Goal: Task Accomplishment & Management: Use online tool/utility

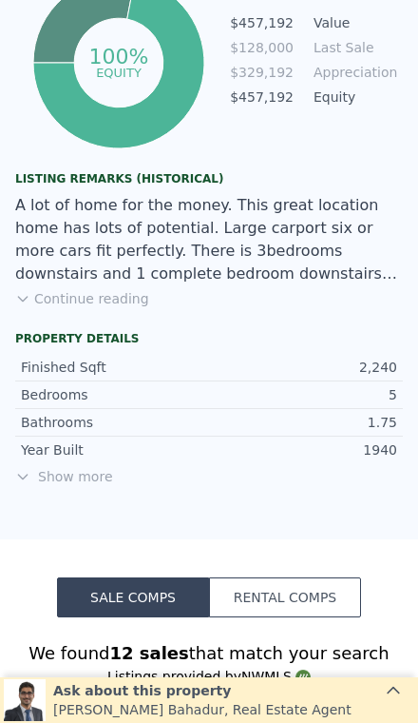
scroll to position [1264, 0]
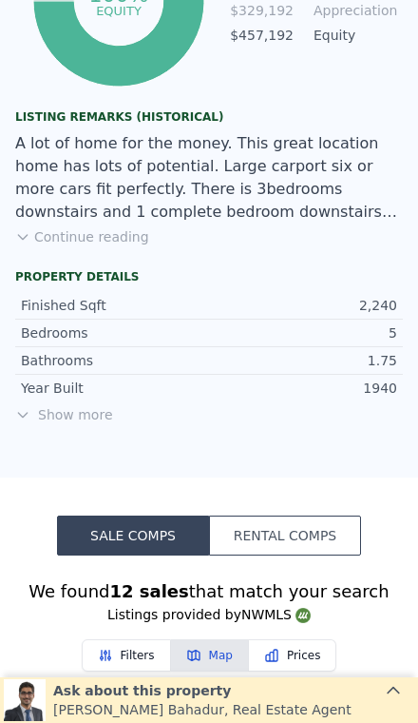
click at [98, 227] on button "Continue reading" at bounding box center [82, 236] width 134 height 19
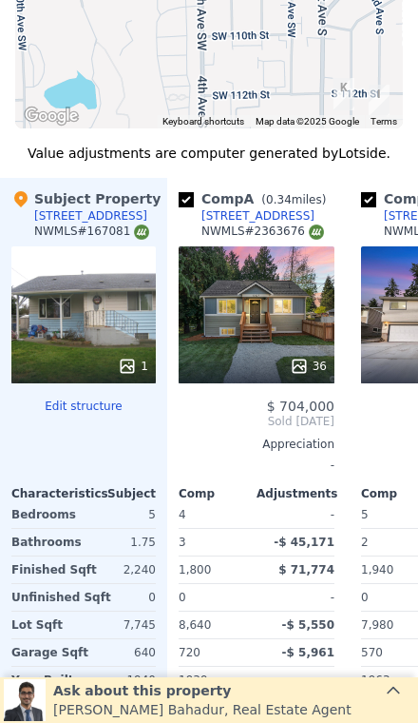
scroll to position [2355, 0]
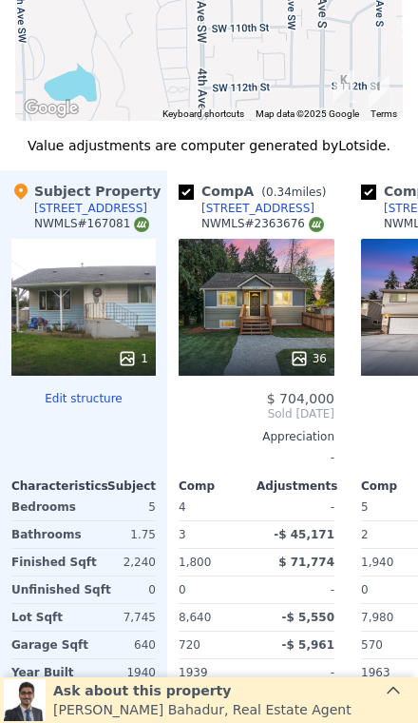
click at [295, 283] on div "36" at bounding box center [257, 307] width 156 height 137
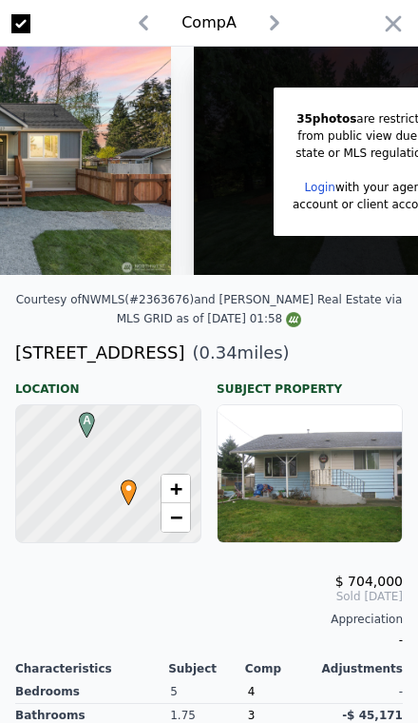
click at [404, 207] on div "account or client account" at bounding box center [365, 204] width 145 height 17
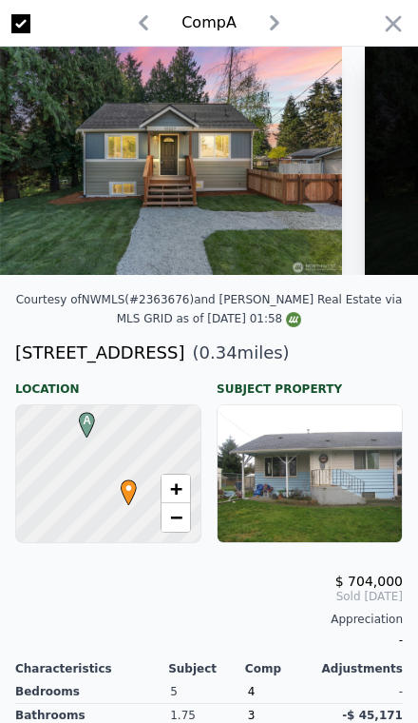
click at [399, 29] on icon "button" at bounding box center [394, 23] width 16 height 16
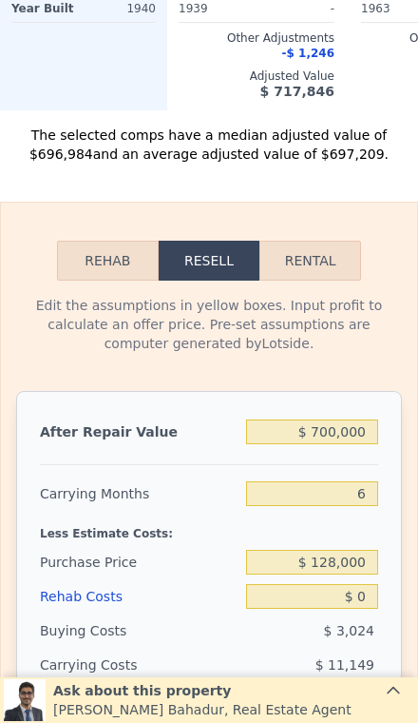
scroll to position [3107, 0]
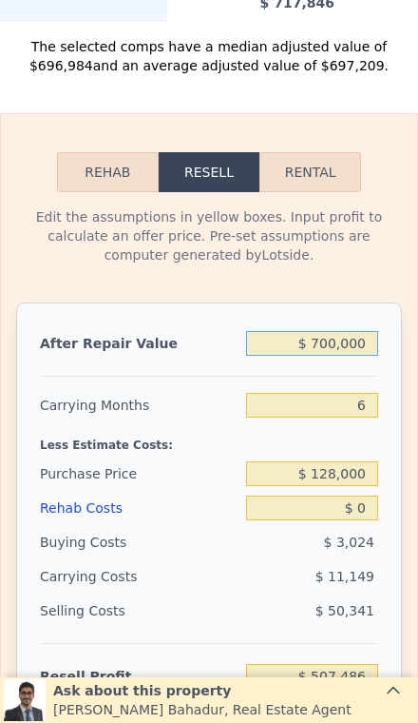
click at [360, 331] on input "$ 700,000" at bounding box center [312, 343] width 132 height 25
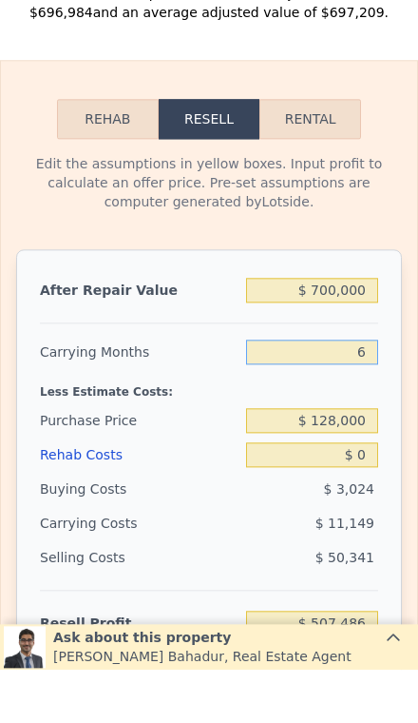
click at [377, 393] on input "6" at bounding box center [312, 405] width 132 height 25
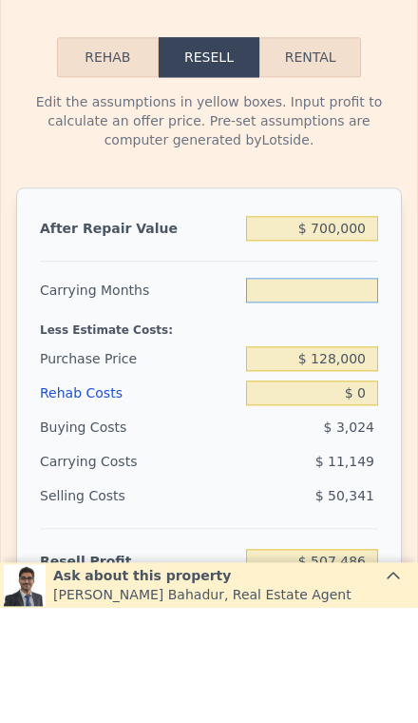
type input "3"
type input "$ 513,060"
type input "3"
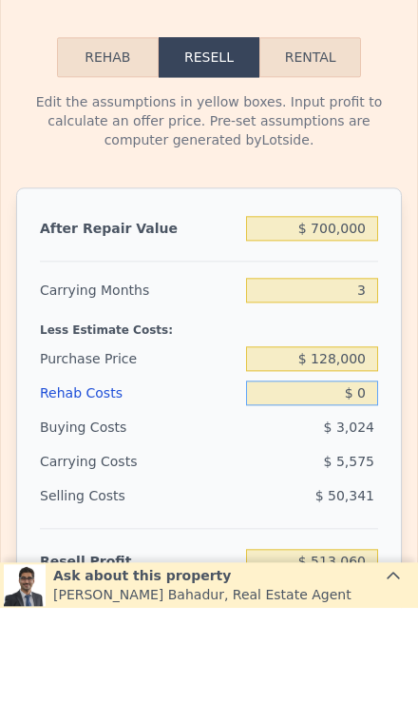
click at [373, 491] on div "$ 0" at bounding box center [312, 508] width 132 height 34
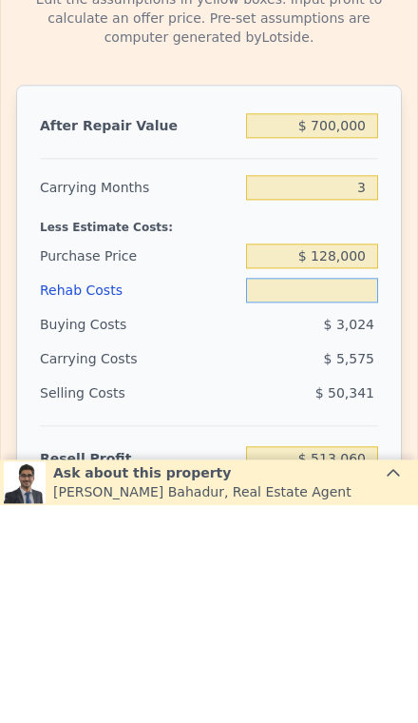
type input "$ 8"
type input "$ 513,052"
type input "$ 80"
type input "$ 512,976"
type input "$ 800"
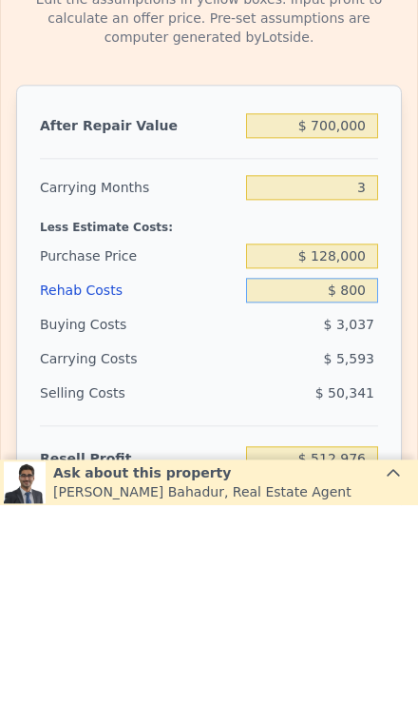
type input "$ 512,229"
type input "$ 8,000"
type input "$ 504,755"
type input "$ 80,000"
type input "$ 430,019"
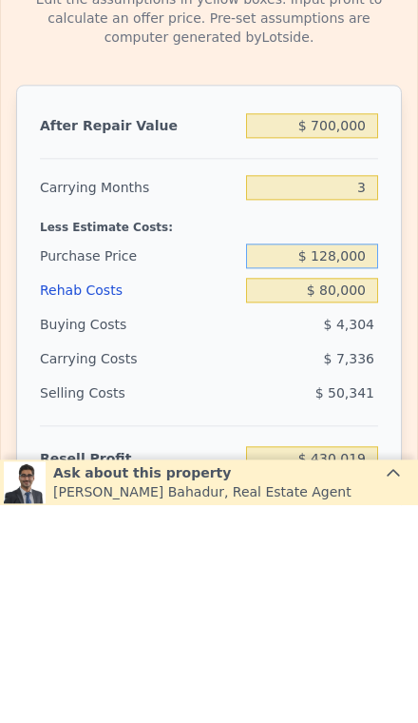
click at [365, 461] on input "$ 128,000" at bounding box center [312, 473] width 132 height 25
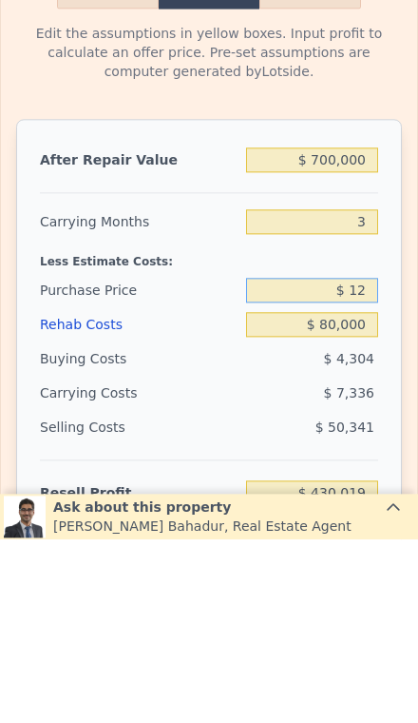
type input "$ 1"
type input "$ 375,000"
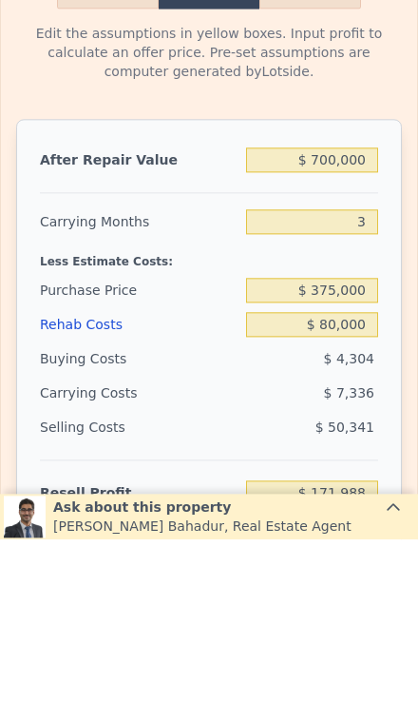
type input "$ 172,811"
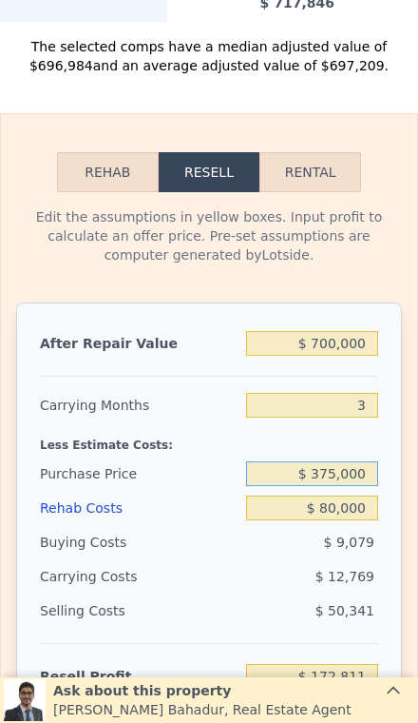
click at [375, 461] on input "$ 375,000" at bounding box center [312, 473] width 132 height 25
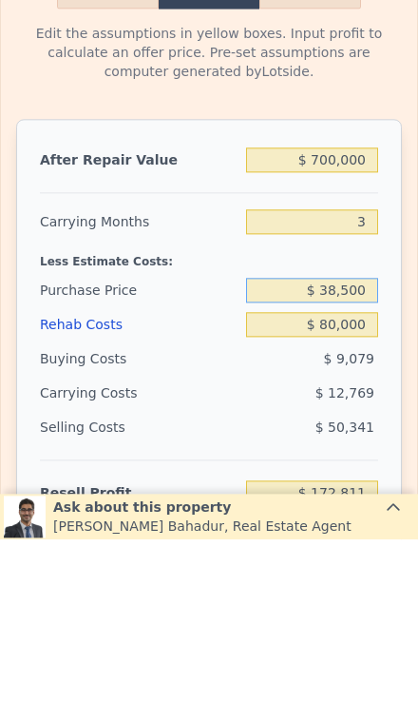
type input "$ 385,000"
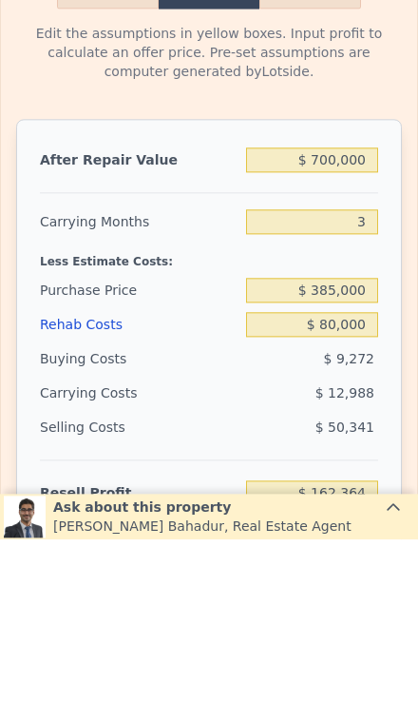
type input "$ 162,399"
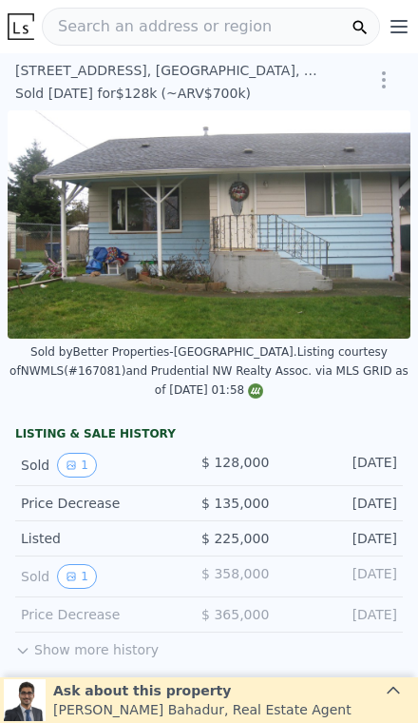
scroll to position [0, 0]
click at [165, 23] on span "Search an address or region" at bounding box center [157, 26] width 229 height 23
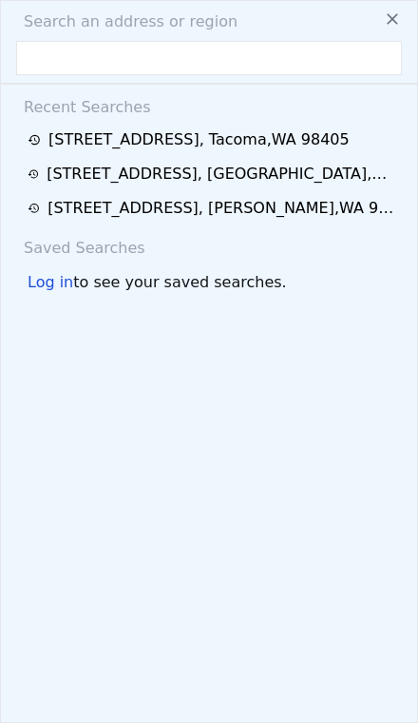
click at [92, 72] on input "text" at bounding box center [209, 58] width 386 height 34
type input "[STREET_ADDRESS]"
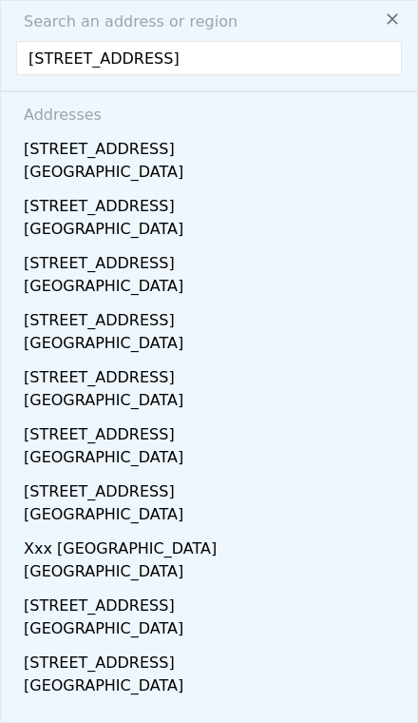
click at [252, 168] on div "[GEOGRAPHIC_DATA]" at bounding box center [213, 174] width 379 height 27
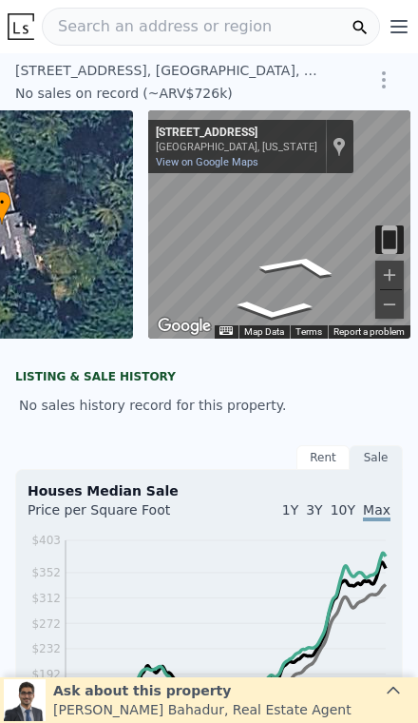
click at [147, 30] on span "Search an address or region" at bounding box center [157, 26] width 229 height 23
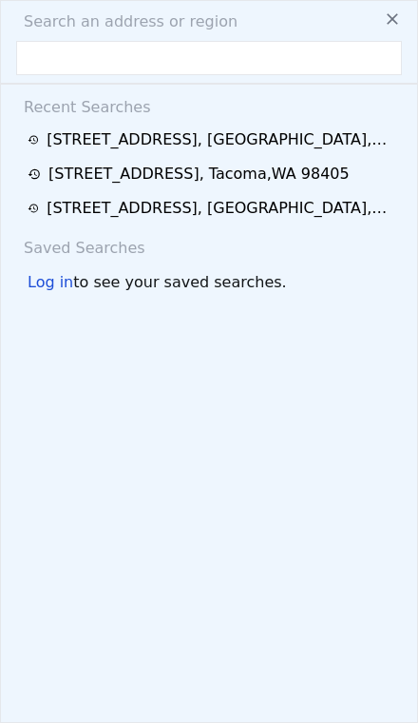
click at [91, 59] on input "text" at bounding box center [209, 58] width 386 height 34
type input "[STREET_ADDRESS]"
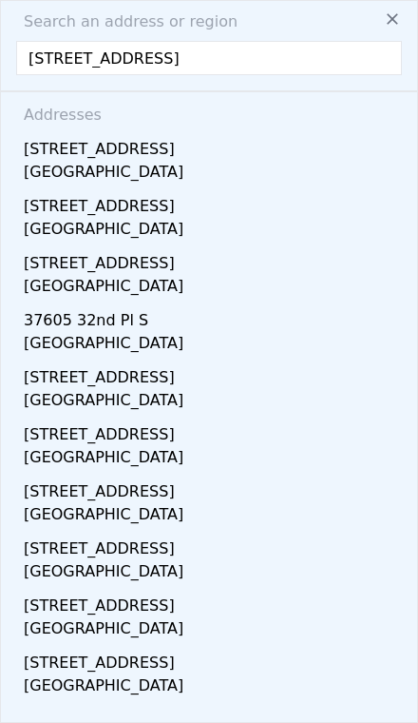
click at [254, 166] on div "[GEOGRAPHIC_DATA]" at bounding box center [213, 174] width 379 height 27
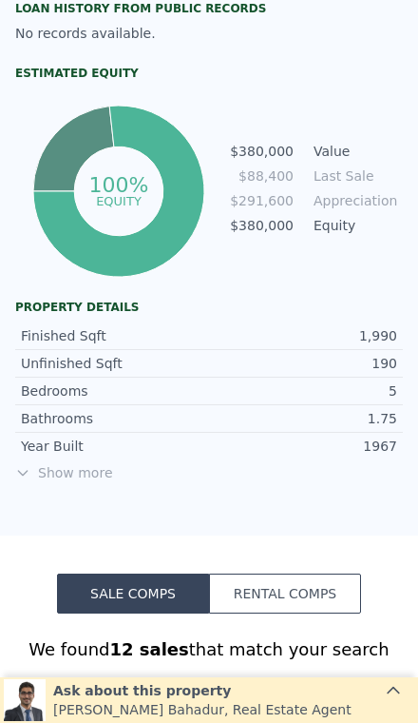
scroll to position [959, 0]
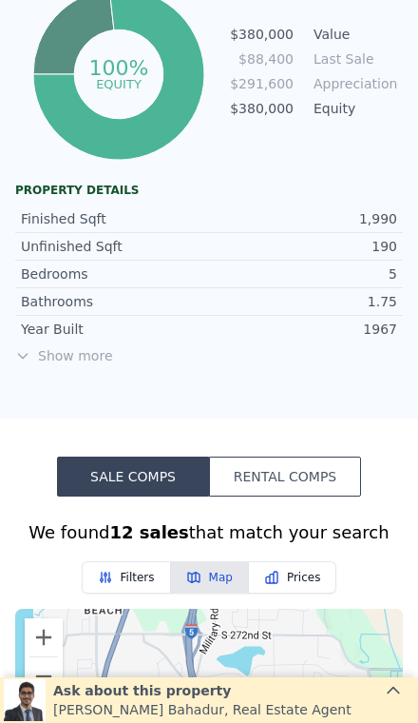
click at [45, 347] on span "Show more" at bounding box center [209, 355] width 388 height 19
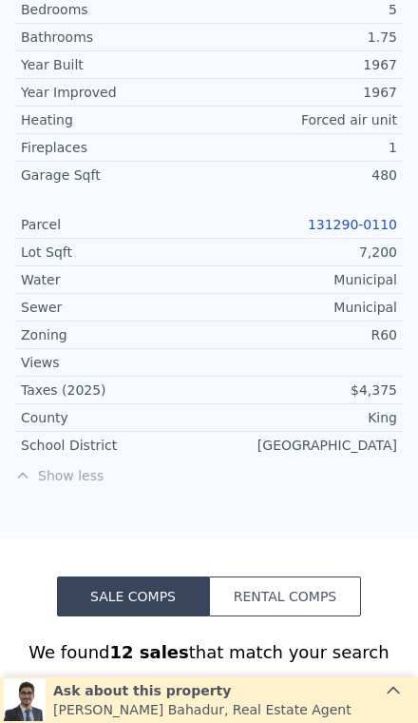
scroll to position [1223, 0]
click at [368, 230] on link "131290-0110" at bounding box center [352, 224] width 89 height 15
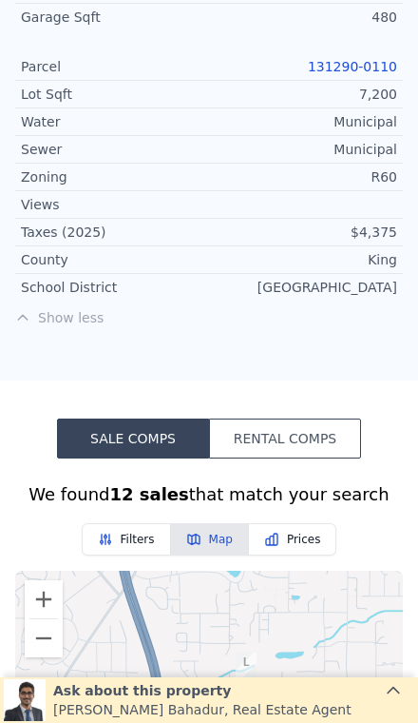
scroll to position [1382, 0]
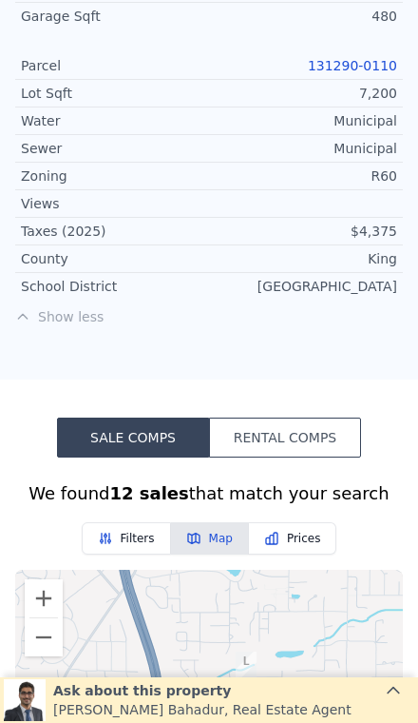
click at [301, 442] on button "Rental Comps" at bounding box center [285, 438] width 152 height 40
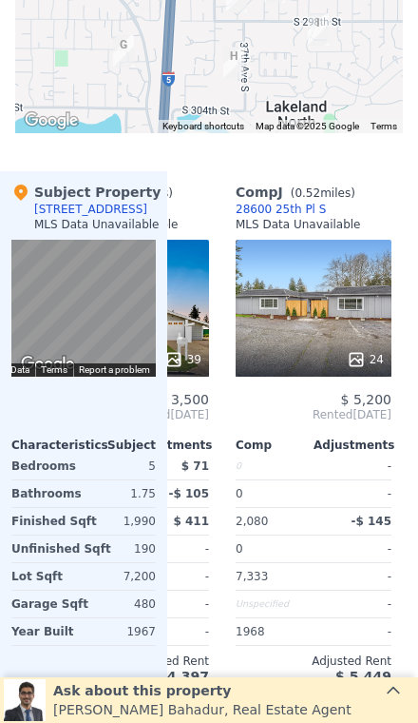
scroll to position [0, 1586]
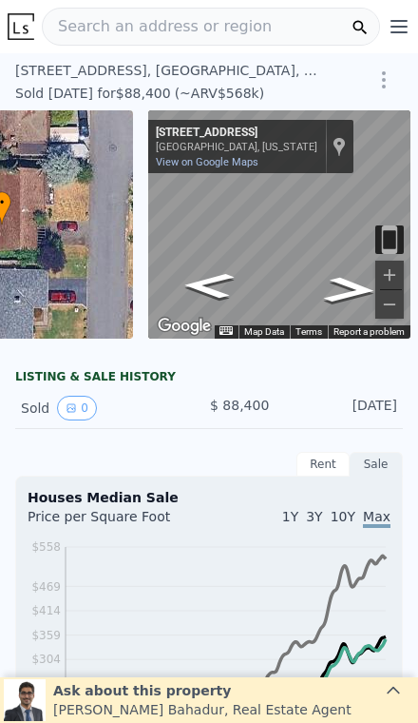
click at [382, 250] on img "Toggle motion tracking" at bounding box center [390, 239] width 29 height 29
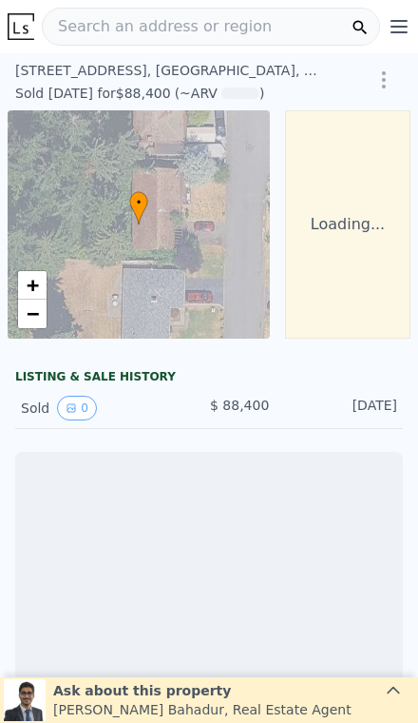
scroll to position [0, 8]
